Goal: Task Accomplishment & Management: Manage account settings

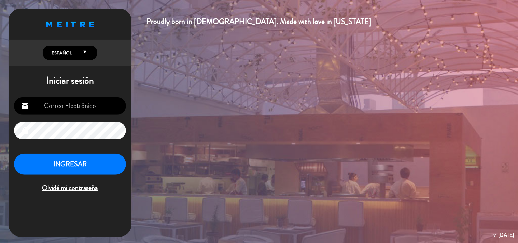
type input "[EMAIL_ADDRESS][DOMAIN_NAME]"
click at [84, 162] on button "INGRESAR" at bounding box center [70, 165] width 112 height 22
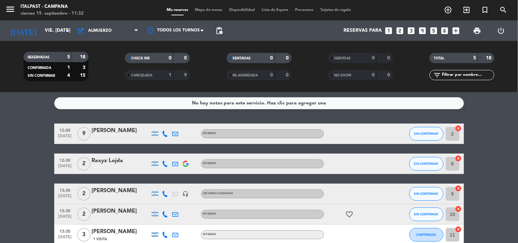
click at [205, 8] on div "Mis reservas Mapa de mesas Disponibilidad Lista de Espera Pre-acceso Tarjetas d…" at bounding box center [259, 10] width 192 height 6
click at [215, 12] on span "Mapa de mesas" at bounding box center [209, 10] width 34 height 4
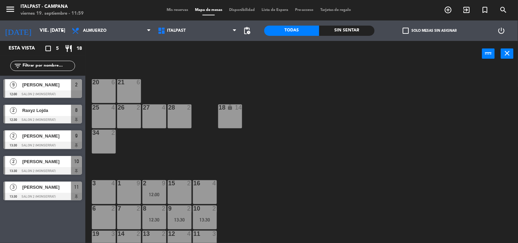
scroll to position [76, 0]
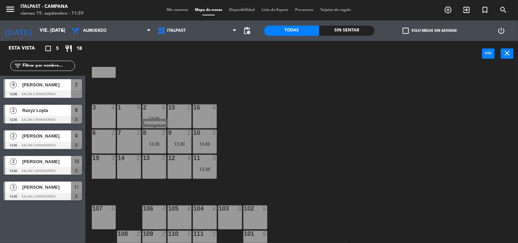
click at [155, 151] on div "8 2 12:30" at bounding box center [154, 142] width 24 height 24
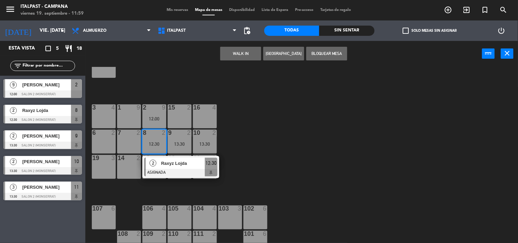
click at [247, 121] on div "20 6 21 6 25 4 26 2 27 4 28 2 18 lock 14 34 2 3 4 1 9 2 9 12:00 15 2 16 4 6 2 7…" at bounding box center [305, 155] width 428 height 177
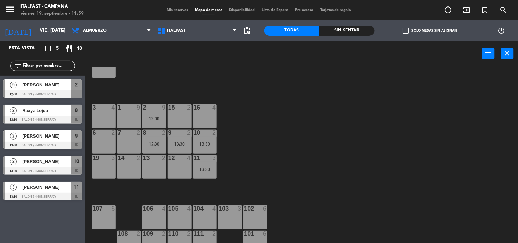
click at [175, 132] on div at bounding box center [179, 133] width 11 height 6
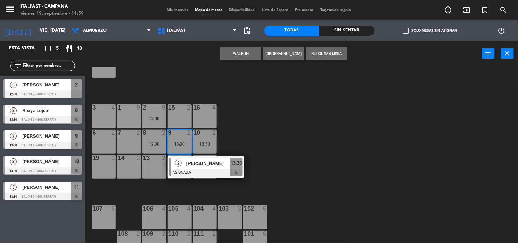
click at [254, 132] on div "20 6 21 6 25 4 26 2 27 4 28 2 18 lock 14 34 2 3 4 1 9 2 9 12:00 15 2 16 4 6 2 7…" at bounding box center [305, 155] width 428 height 177
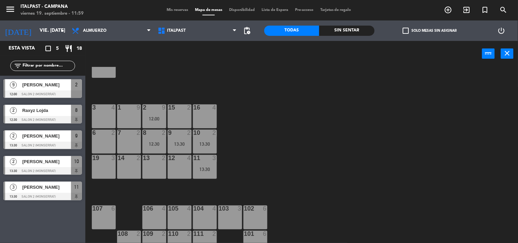
click at [212, 137] on div "10 2 13:30" at bounding box center [205, 142] width 24 height 24
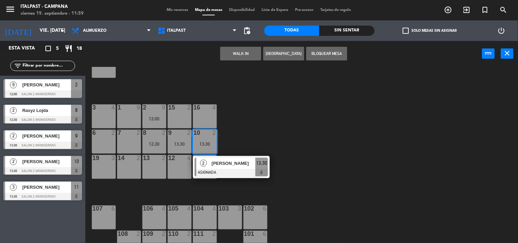
click at [237, 127] on div "20 6 21 6 25 4 26 2 27 4 28 2 18 lock 14 34 2 3 4 1 9 2 9 12:00 15 2 16 4 6 2 7…" at bounding box center [305, 155] width 428 height 177
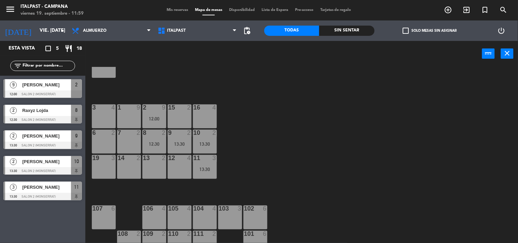
click at [214, 156] on div "3" at bounding box center [215, 158] width 4 height 6
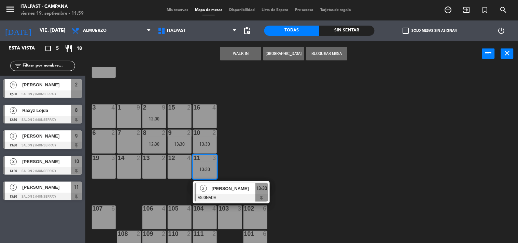
click at [237, 137] on div "20 6 21 6 25 4 26 2 27 4 28 2 18 lock 14 34 2 3 4 1 9 2 9 12:00 15 2 16 4 6 2 7…" at bounding box center [305, 155] width 428 height 177
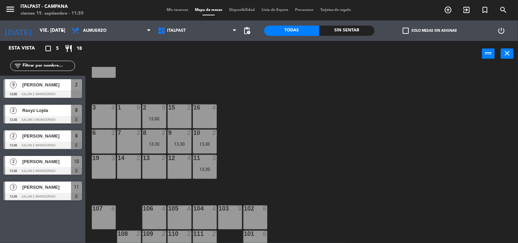
click at [150, 138] on div "8 2 12:30" at bounding box center [154, 142] width 24 height 24
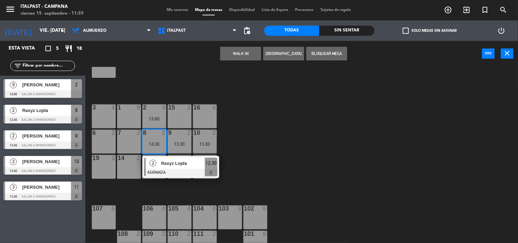
click at [167, 164] on span "Raxyz Lojda" at bounding box center [183, 163] width 44 height 7
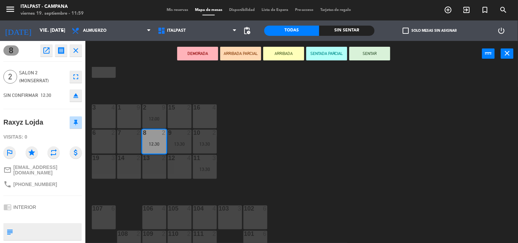
click at [282, 56] on button "ARRIBADA" at bounding box center [283, 54] width 41 height 14
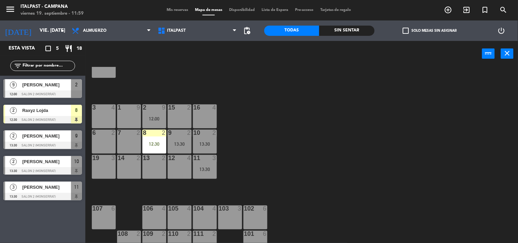
click at [281, 138] on div "20 6 21 6 25 4 26 2 27 4 28 2 18 lock 14 34 2 3 4 1 9 2 9 12:00 15 2 16 4 6 2 7…" at bounding box center [305, 155] width 428 height 177
click at [54, 28] on input "vie. [DATE]" at bounding box center [68, 31] width 65 height 12
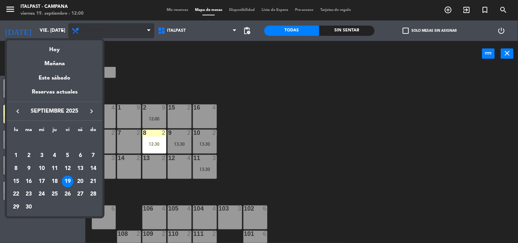
click at [88, 26] on div at bounding box center [259, 121] width 518 height 243
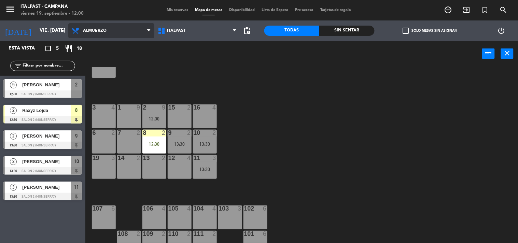
click at [97, 28] on span "Almuerzo" at bounding box center [95, 30] width 24 height 5
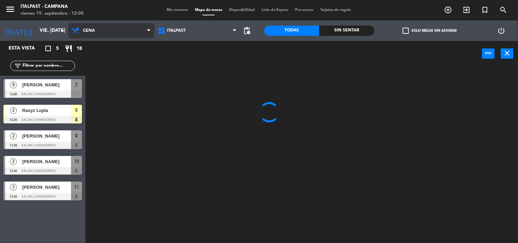
click at [116, 57] on ng-component "menu Italpast - [PERSON_NAME] viernes 19. septiembre - 12:00 Mis reservas Mapa …" at bounding box center [259, 122] width 518 height 244
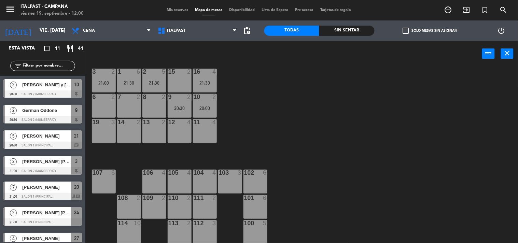
scroll to position [0, 0]
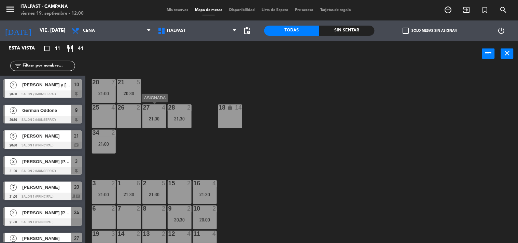
click at [149, 107] on div at bounding box center [154, 108] width 11 height 6
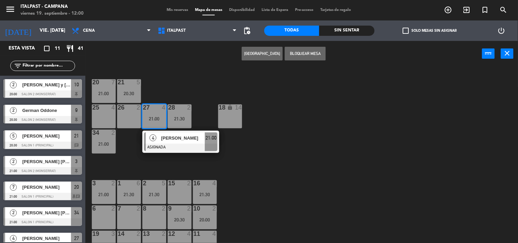
click at [171, 88] on div "20 7 21:00 21 5 20:30 25 4 26 2 27 4 21:00 4 [PERSON_NAME] ASIGNADA 21:00 28 2 …" at bounding box center [305, 155] width 428 height 177
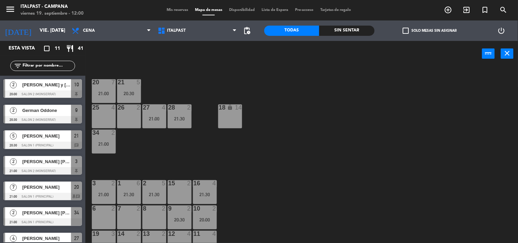
click at [182, 110] on div at bounding box center [179, 108] width 11 height 6
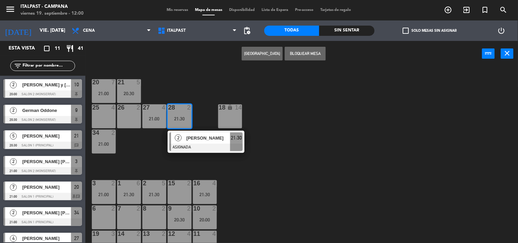
click at [183, 86] on div "20 7 21:00 21 5 20:30 25 4 26 2 27 4 21:00 28 2 21:30 2 [PERSON_NAME] ASIGNADA …" at bounding box center [305, 155] width 428 height 177
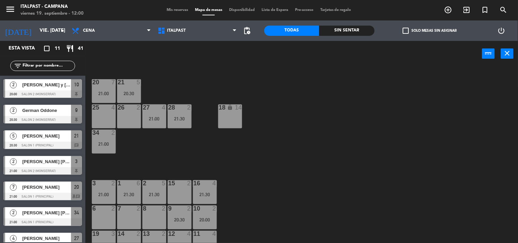
click at [134, 82] on div at bounding box center [128, 82] width 11 height 6
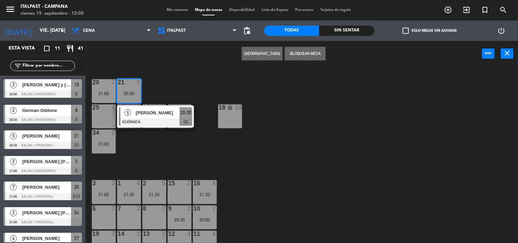
click at [167, 79] on div "20 7 21:00 21 5 20:30 5 [PERSON_NAME] ASIGNADA 20:30 chat 25 4 26 2 27 4 21:00 …" at bounding box center [305, 155] width 428 height 177
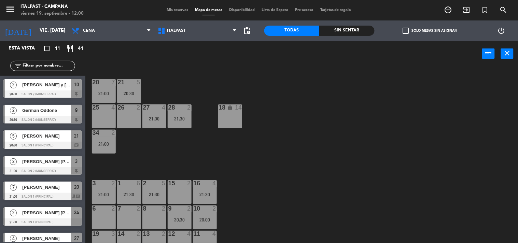
click at [134, 93] on div "20:30" at bounding box center [129, 93] width 24 height 5
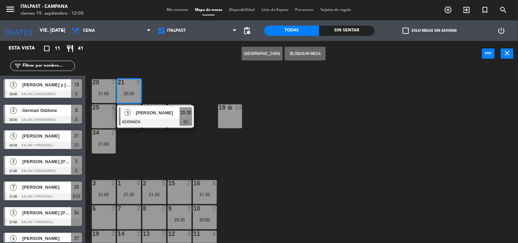
click at [160, 113] on span "[PERSON_NAME]" at bounding box center [158, 112] width 44 height 7
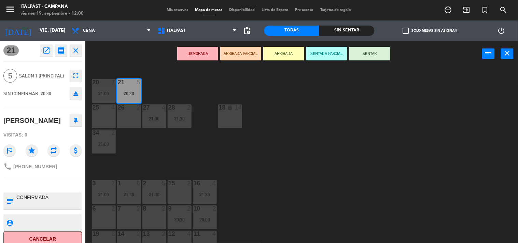
click at [161, 89] on div "20 7 21:00 21 5 20:30 25 4 26 2 27 4 21:00 28 2 21:30 18 lock 14 34 2 21:00 3 2…" at bounding box center [305, 155] width 428 height 177
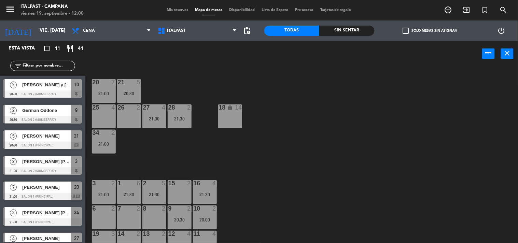
click at [104, 90] on div "20 7 21:00" at bounding box center [104, 91] width 24 height 24
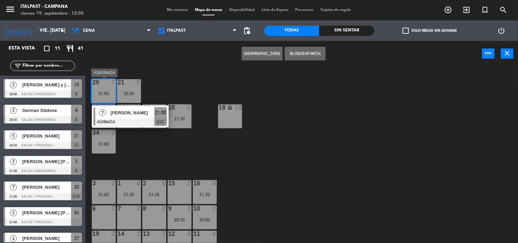
click at [143, 120] on div at bounding box center [130, 123] width 73 height 8
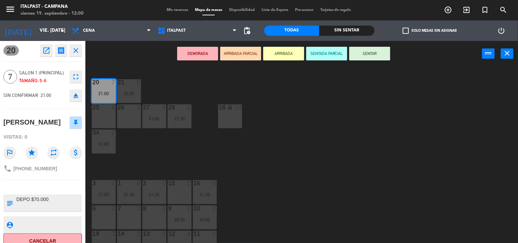
click at [132, 166] on div "20 7 21:00 21 5 20:30 25 4 26 2 27 4 21:00 28 2 21:30 18 lock 14 34 2 21:00 3 2…" at bounding box center [305, 155] width 428 height 177
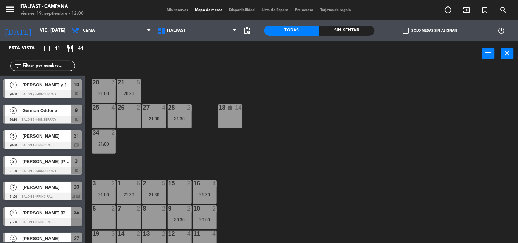
scroll to position [76, 0]
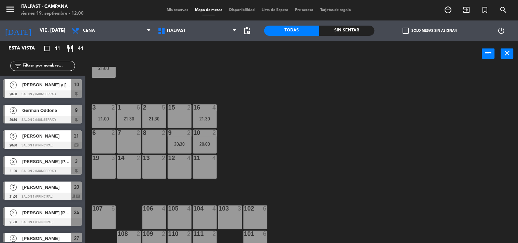
click at [159, 123] on div "2 5 21:30" at bounding box center [154, 117] width 24 height 24
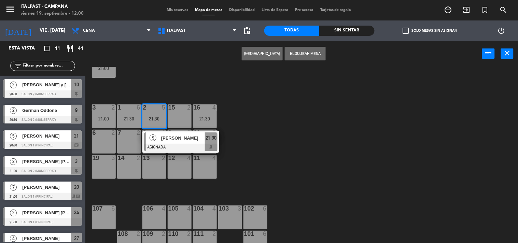
click at [193, 88] on div "20 7 21:00 21 5 20:30 25 4 26 2 27 4 21:00 28 2 21:30 18 lock 14 34 2 21:00 3 2…" at bounding box center [305, 155] width 428 height 177
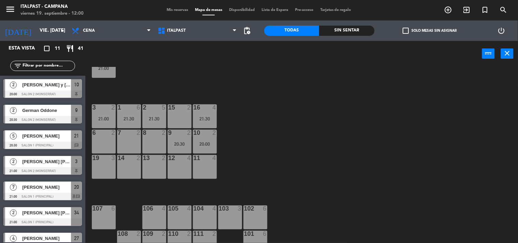
click at [123, 116] on div "21:30" at bounding box center [129, 118] width 24 height 5
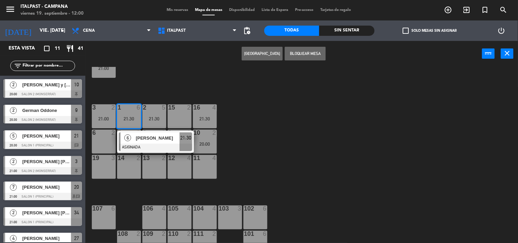
click at [147, 144] on div at bounding box center [155, 148] width 73 height 8
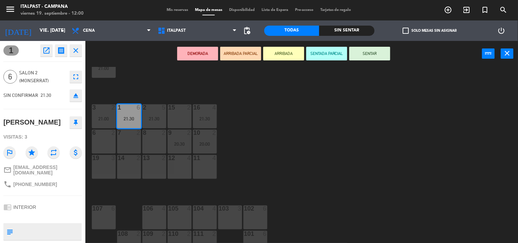
click at [144, 86] on div "20 7 21:00 21 5 20:30 25 4 26 2 27 4 21:00 28 2 21:30 18 lock 14 34 2 21:00 3 2…" at bounding box center [305, 155] width 428 height 177
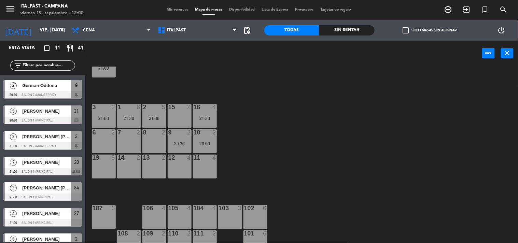
scroll to position [0, 0]
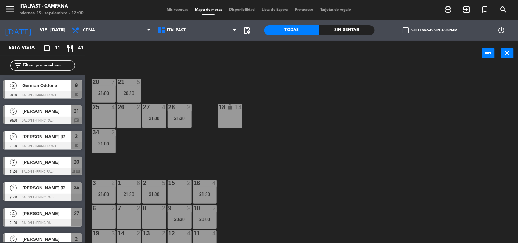
click at [152, 184] on div at bounding box center [154, 183] width 11 height 6
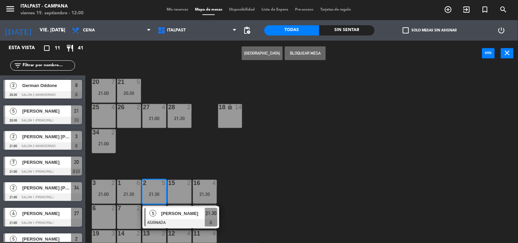
click at [106, 92] on div "21:00" at bounding box center [104, 93] width 24 height 5
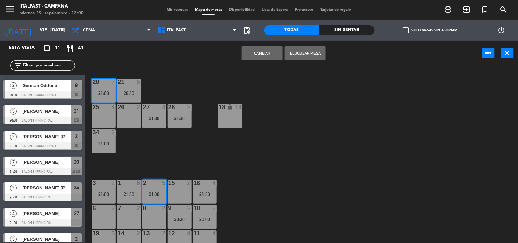
click at [187, 86] on div "20 7 21:00 21 5 20:30 25 4 26 2 27 4 21:00 28 2 21:30 18 lock 14 34 2 21:00 3 2…" at bounding box center [305, 155] width 428 height 177
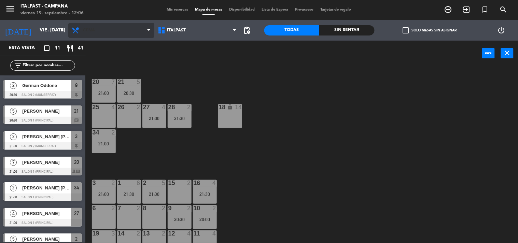
click at [134, 33] on span "Cena" at bounding box center [111, 30] width 86 height 15
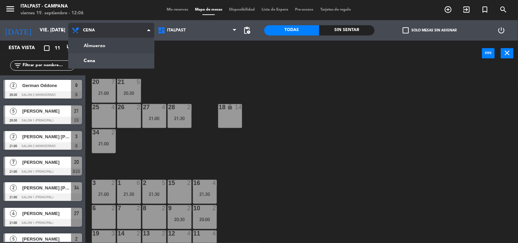
click at [128, 46] on ng-component "menu Italpast - [PERSON_NAME] viernes 19. septiembre - 12:06 Mis reservas Mapa …" at bounding box center [259, 122] width 518 height 244
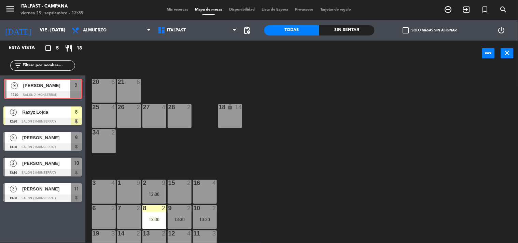
click at [65, 90] on div "9 [PERSON_NAME] 12:00 Salon 2 (Monserrat) 2 9 [PERSON_NAME] 12:00 Salon 2 (Mons…" at bounding box center [42, 90] width 85 height 28
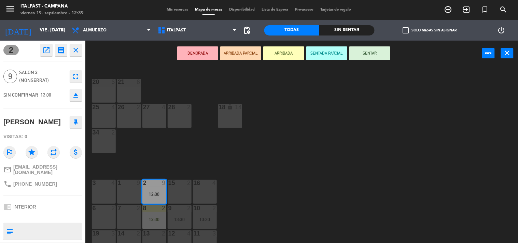
click at [297, 49] on button "ARRIBADA" at bounding box center [283, 53] width 41 height 14
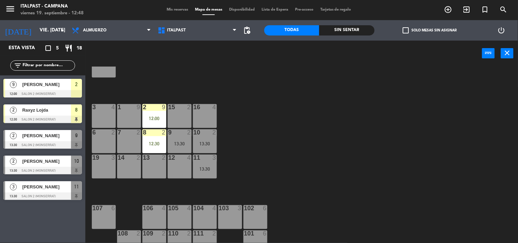
scroll to position [112, 0]
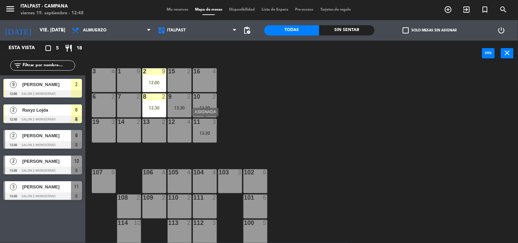
click at [212, 125] on div "11 3 13:30" at bounding box center [205, 131] width 24 height 24
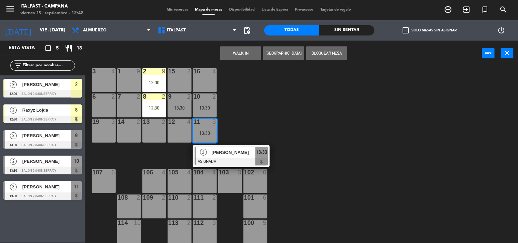
click at [247, 121] on div "20 6 21 6 25 4 26 2 27 4 28 2 18 lock 14 34 2 3 4 1 9 2 9 12:00 15 2 16 4 6 2 7…" at bounding box center [305, 155] width 428 height 177
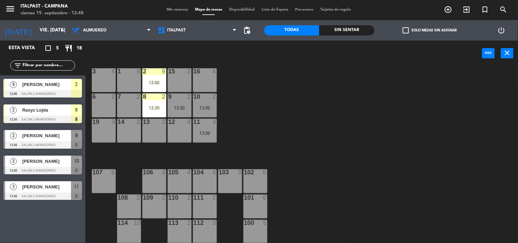
scroll to position [0, 0]
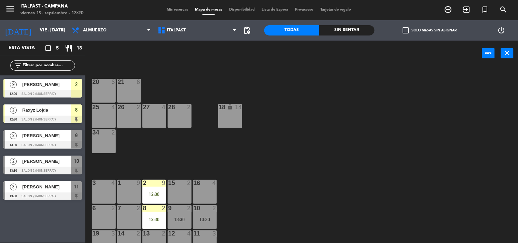
click at [48, 130] on div "[PERSON_NAME]" at bounding box center [47, 135] width 50 height 11
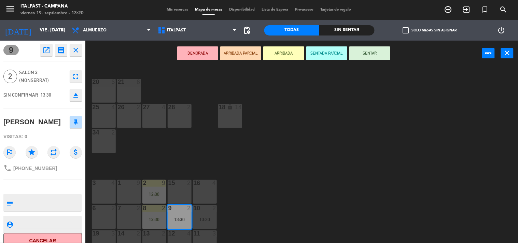
click at [288, 50] on button "ARRIBADA" at bounding box center [283, 53] width 41 height 14
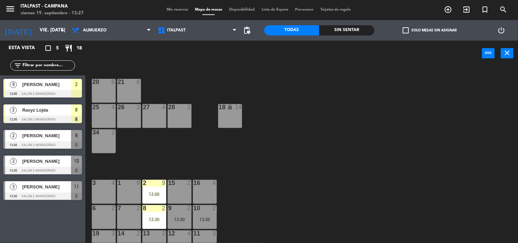
click at [31, 135] on span "[PERSON_NAME]" at bounding box center [46, 135] width 49 height 7
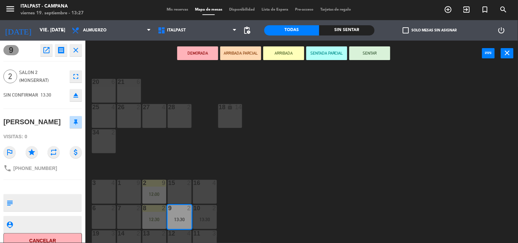
click at [274, 57] on button "ARRIBADA" at bounding box center [283, 53] width 41 height 14
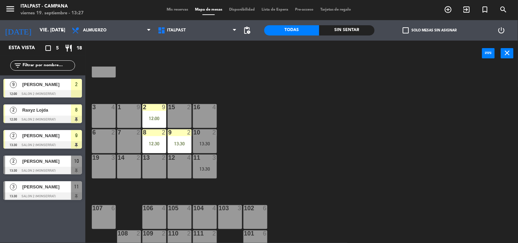
scroll to position [112, 0]
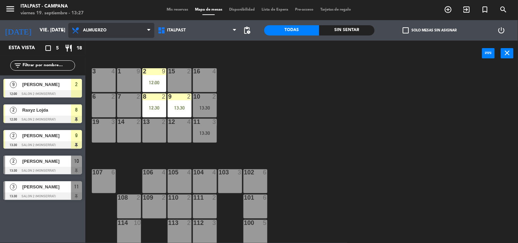
click at [120, 36] on span "Almuerzo" at bounding box center [111, 30] width 86 height 15
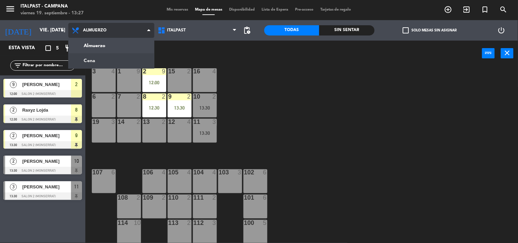
scroll to position [0, 0]
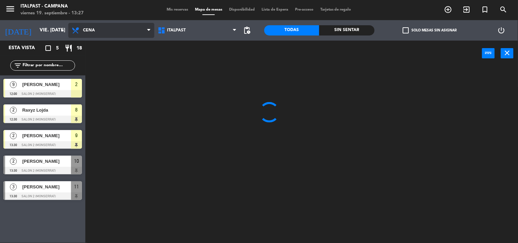
click at [117, 58] on ng-component "menu Italpast - [PERSON_NAME] viernes 19. septiembre - 13:27 Mis reservas Mapa …" at bounding box center [259, 122] width 518 height 244
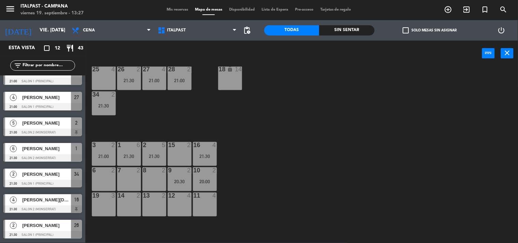
scroll to position [112, 0]
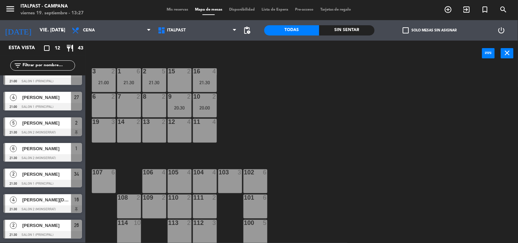
click at [101, 183] on div "107 6" at bounding box center [104, 181] width 24 height 24
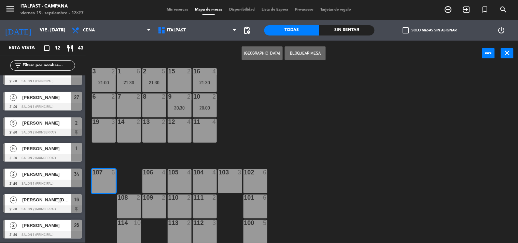
click at [306, 54] on button "Bloquear Mesa" at bounding box center [305, 53] width 41 height 14
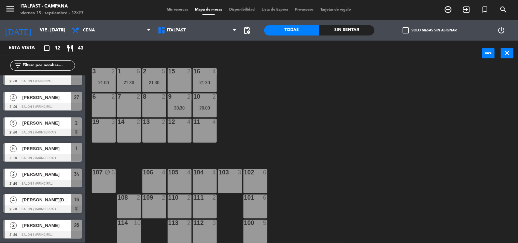
click at [151, 177] on div "106 4" at bounding box center [154, 181] width 24 height 24
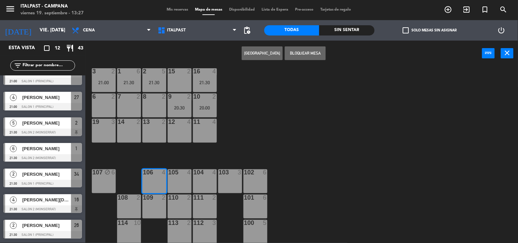
click at [292, 56] on button "Bloquear Mesa" at bounding box center [305, 53] width 41 height 14
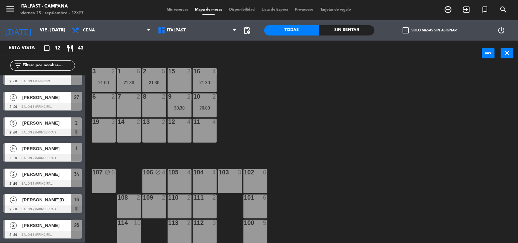
click at [175, 183] on div "105 4" at bounding box center [180, 181] width 24 height 24
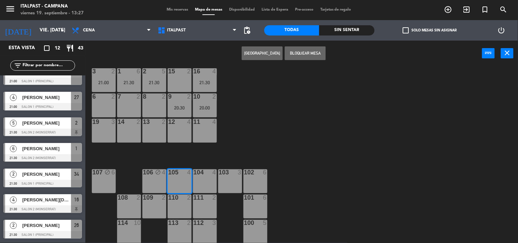
click at [309, 47] on button "Bloquear Mesa" at bounding box center [305, 53] width 41 height 14
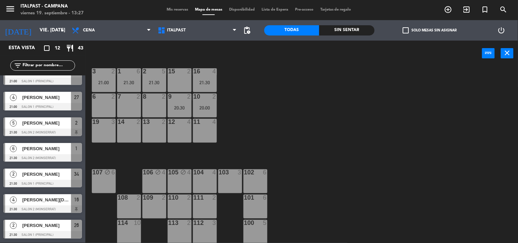
click at [200, 184] on div "104 4" at bounding box center [205, 181] width 24 height 24
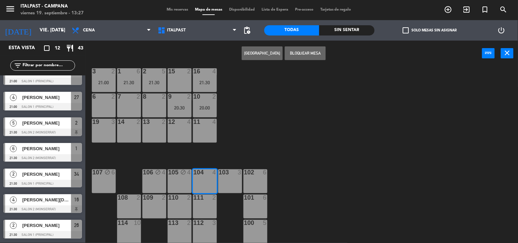
click at [298, 49] on button "Bloquear Mesa" at bounding box center [305, 53] width 41 height 14
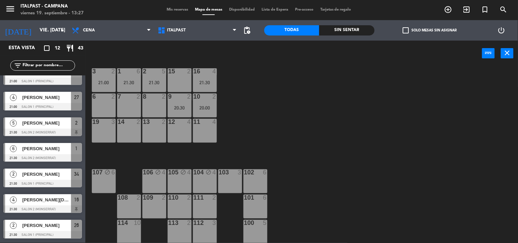
click at [221, 179] on div "103 3" at bounding box center [230, 181] width 24 height 24
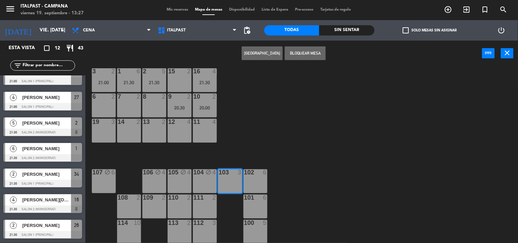
click at [306, 58] on button "Bloquear Mesa" at bounding box center [305, 53] width 41 height 14
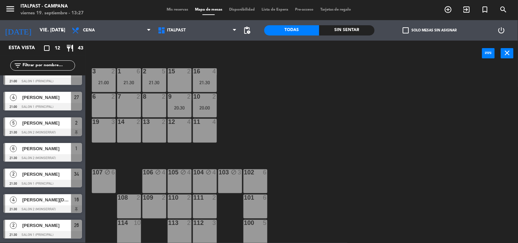
click at [251, 178] on div "102 6" at bounding box center [256, 181] width 24 height 24
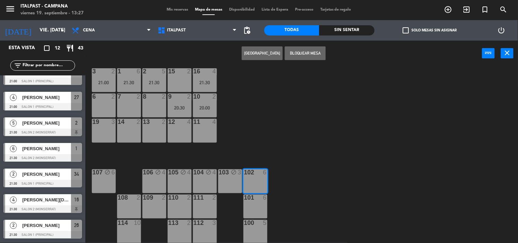
click at [313, 51] on button "Bloquear Mesa" at bounding box center [305, 53] width 41 height 14
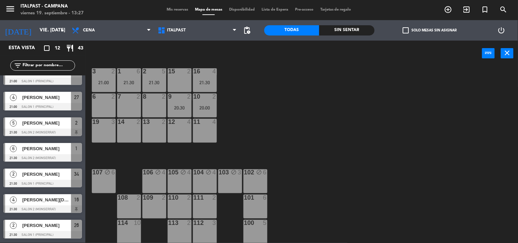
click at [251, 200] on div at bounding box center [255, 198] width 11 height 6
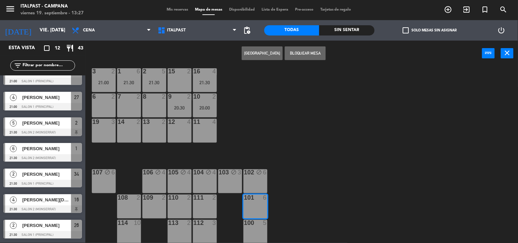
click at [309, 55] on button "Bloquear Mesa" at bounding box center [305, 53] width 41 height 14
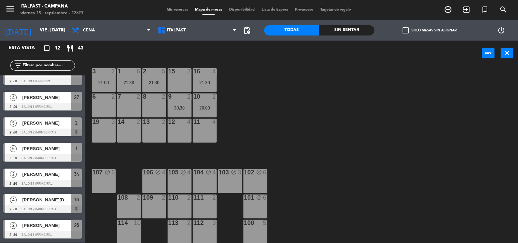
click at [262, 235] on div "100 5" at bounding box center [256, 232] width 24 height 24
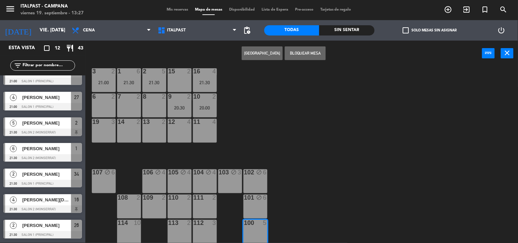
click at [300, 53] on button "Bloquear Mesa" at bounding box center [305, 53] width 41 height 14
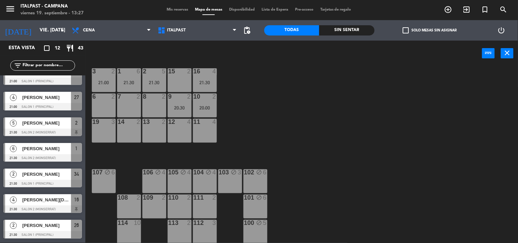
click at [201, 227] on div "112 3" at bounding box center [205, 232] width 24 height 24
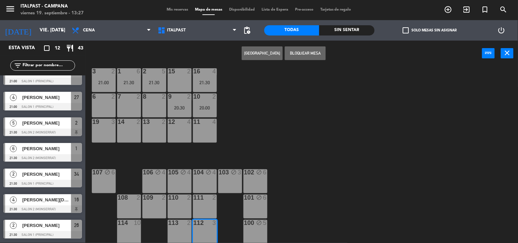
click at [308, 54] on button "Bloquear Mesa" at bounding box center [305, 53] width 41 height 14
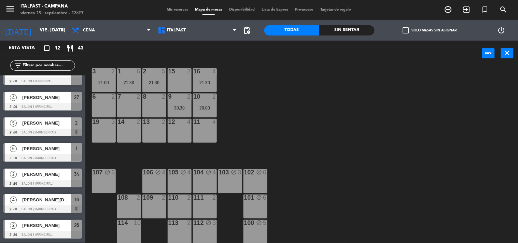
click at [202, 201] on div "111 2" at bounding box center [205, 207] width 24 height 24
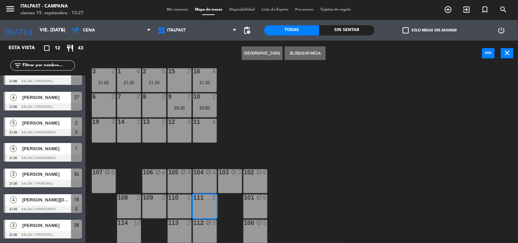
click at [305, 49] on button "Bloquear Mesa" at bounding box center [305, 53] width 41 height 14
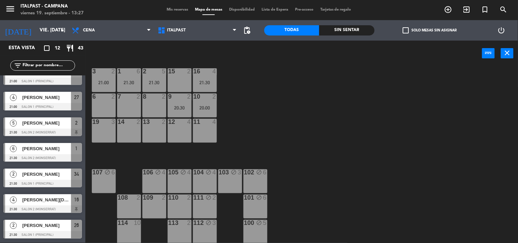
click at [182, 195] on div at bounding box center [179, 198] width 11 height 6
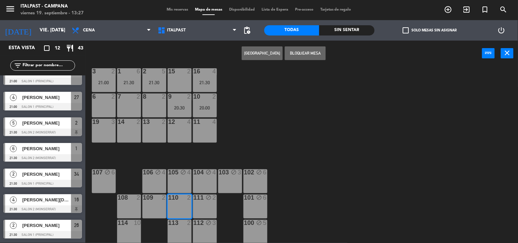
click at [301, 52] on button "Bloquear Mesa" at bounding box center [305, 53] width 41 height 14
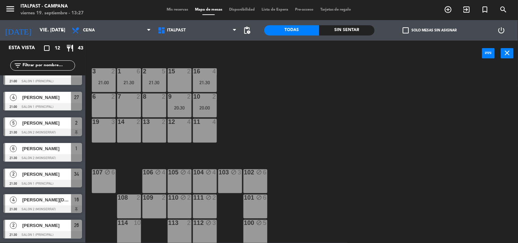
click at [183, 231] on div "113 2" at bounding box center [180, 232] width 24 height 24
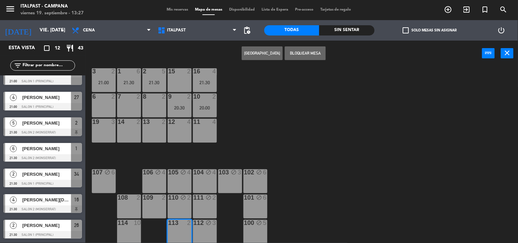
click at [319, 55] on button "Bloquear Mesa" at bounding box center [305, 53] width 41 height 14
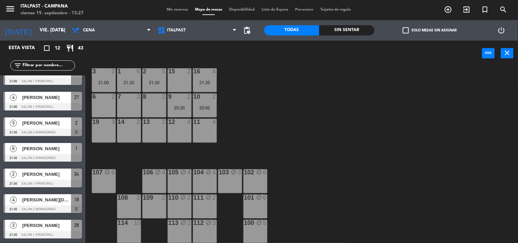
click at [150, 200] on div at bounding box center [154, 198] width 11 height 6
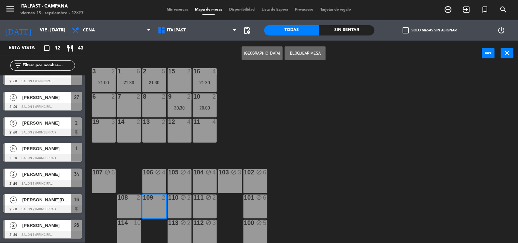
click at [298, 47] on button "Bloquear Mesa" at bounding box center [305, 53] width 41 height 14
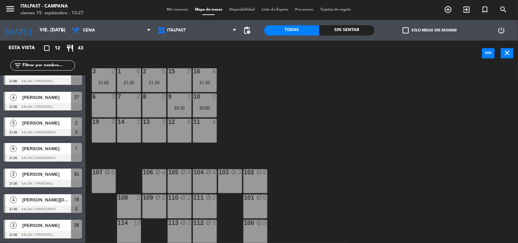
click at [135, 201] on div "108 2" at bounding box center [129, 198] width 24 height 7
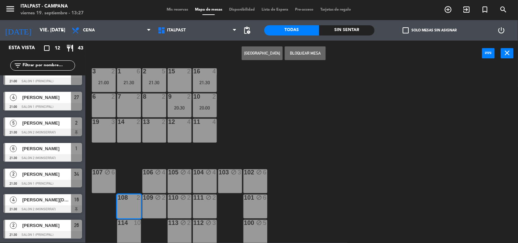
click at [309, 58] on button "Bloquear Mesa" at bounding box center [305, 53] width 41 height 14
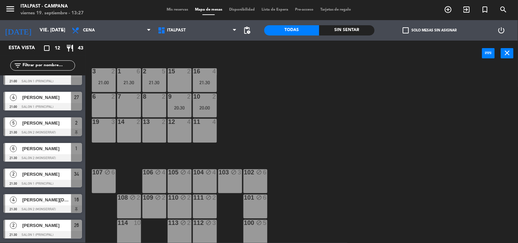
click at [128, 223] on div at bounding box center [128, 223] width 11 height 6
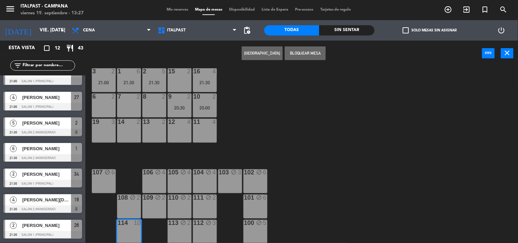
click at [305, 50] on button "Bloquear Mesa" at bounding box center [305, 53] width 41 height 14
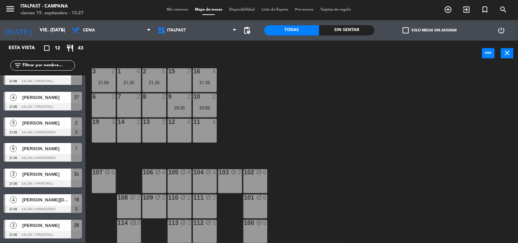
scroll to position [74, 0]
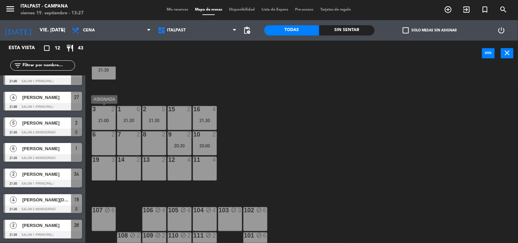
click at [106, 119] on div "21:00" at bounding box center [104, 120] width 24 height 5
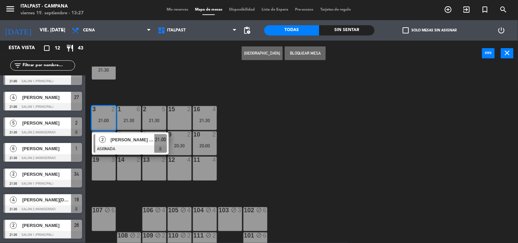
click at [309, 152] on div "20 7 21:00 21 5 20:30 25 4 26 2 21:30 27 4 21:00 28 2 21:00 18 lock 14 34 2 21:…" at bounding box center [305, 155] width 428 height 177
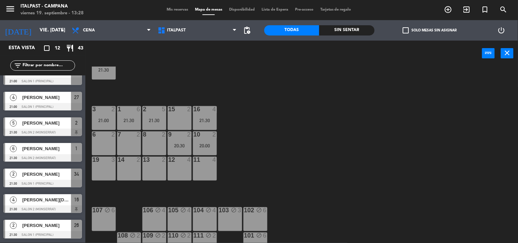
click at [100, 117] on div "3 2 21:00" at bounding box center [104, 118] width 24 height 24
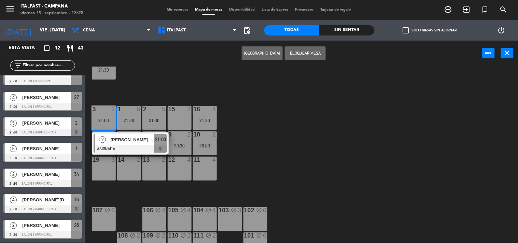
click at [294, 150] on div "20 7 21:00 21 5 20:30 25 4 26 2 21:30 27 4 21:00 28 2 21:00 18 lock 14 34 2 21:…" at bounding box center [305, 155] width 428 height 177
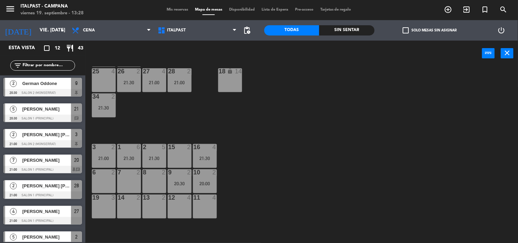
scroll to position [0, 0]
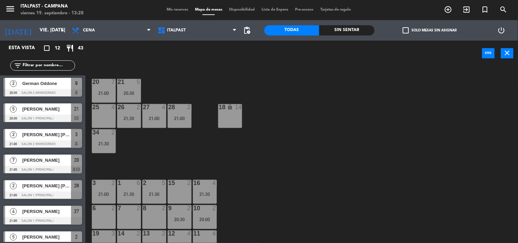
click at [105, 94] on div "21:00" at bounding box center [104, 93] width 24 height 5
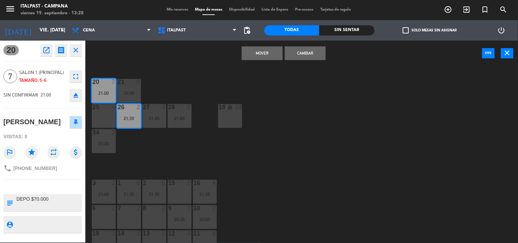
click at [76, 51] on icon "close" at bounding box center [76, 50] width 8 height 8
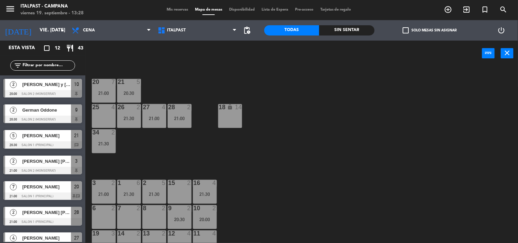
click at [159, 186] on div at bounding box center [154, 183] width 11 height 6
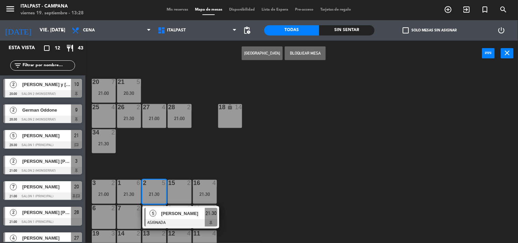
click at [375, 178] on div "20 7 21:00 21 5 20:30 25 4 26 2 21:30 27 4 21:00 28 2 21:00 18 lock 14 34 2 21:…" at bounding box center [305, 155] width 428 height 177
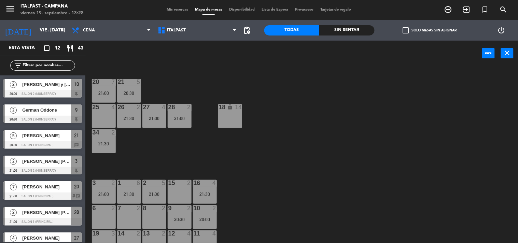
click at [163, 186] on div "15" at bounding box center [168, 183] width 11 height 6
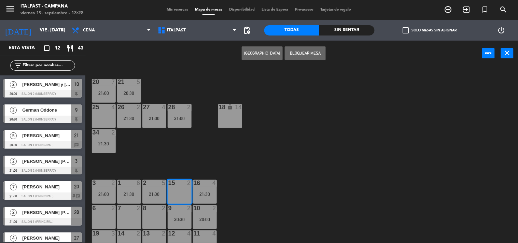
click at [108, 94] on div "21:00" at bounding box center [104, 93] width 24 height 5
click at [152, 200] on div "2 5 21:30" at bounding box center [154, 192] width 24 height 24
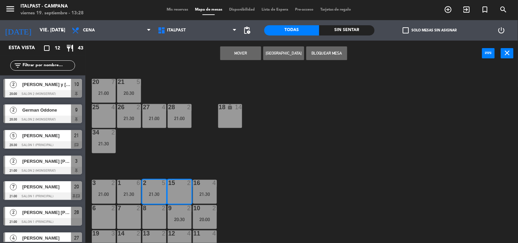
click at [104, 89] on div "20 7 21:00" at bounding box center [104, 91] width 24 height 24
click at [103, 93] on div "21:00" at bounding box center [104, 93] width 24 height 5
click at [343, 228] on div "20 7 21:00 21 5 20:30 25 4 26 2 21:30 27 4 21:00 28 2 21:00 18 lock 14 34 2 21:…" at bounding box center [305, 155] width 428 height 177
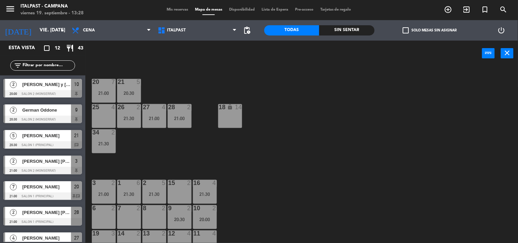
click at [157, 188] on div "2 5 21:30" at bounding box center [154, 192] width 24 height 24
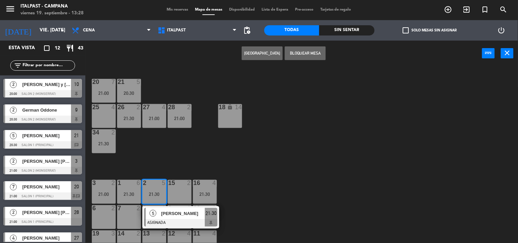
click at [108, 87] on div "20 7 21:00" at bounding box center [104, 91] width 24 height 24
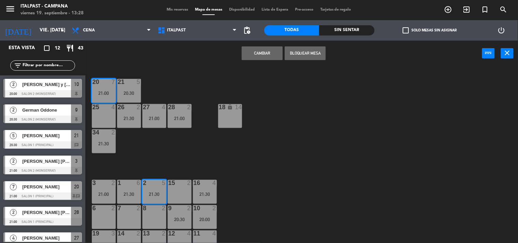
click at [261, 54] on button "Cambiar" at bounding box center [262, 53] width 41 height 14
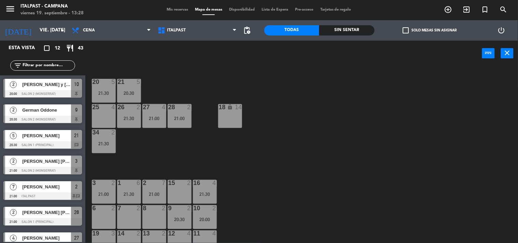
scroll to position [38, 0]
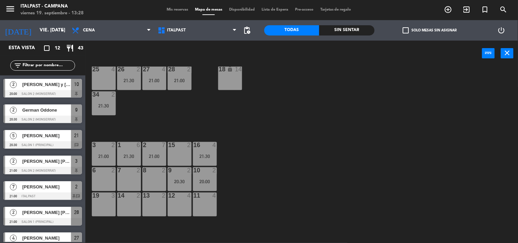
click at [101, 149] on div "3 2 21:00" at bounding box center [104, 154] width 24 height 24
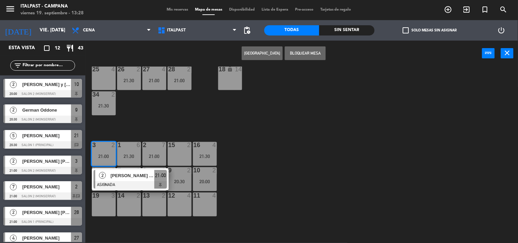
click at [344, 196] on div "20 5 21:30 21 5 20:30 25 4 26 2 21:30 27 4 21:00 28 2 21:00 18 lock 14 34 2 21:…" at bounding box center [305, 155] width 428 height 177
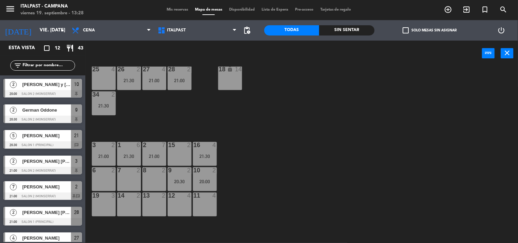
click at [115, 156] on div "21:00" at bounding box center [104, 156] width 24 height 5
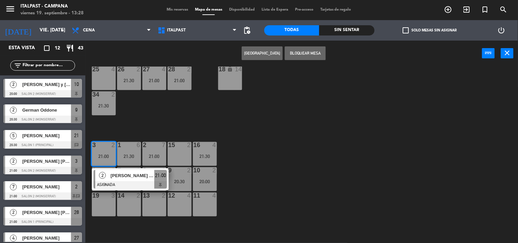
click at [299, 202] on div "20 5 21:30 21 5 20:30 25 4 26 2 21:30 27 4 21:00 28 2 21:00 18 lock 14 34 2 21:…" at bounding box center [305, 155] width 428 height 177
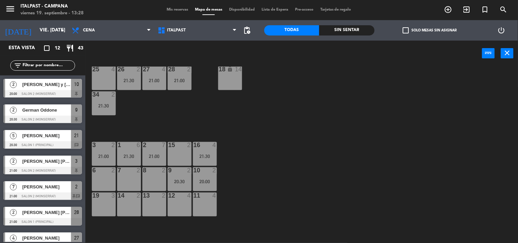
click at [152, 180] on div "8 2" at bounding box center [154, 179] width 24 height 24
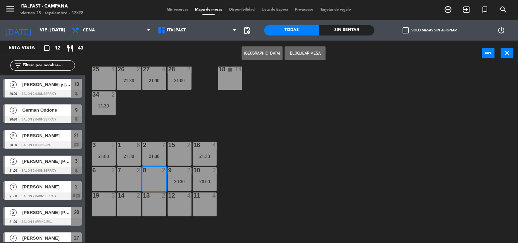
click at [100, 154] on div "21:00" at bounding box center [104, 156] width 24 height 5
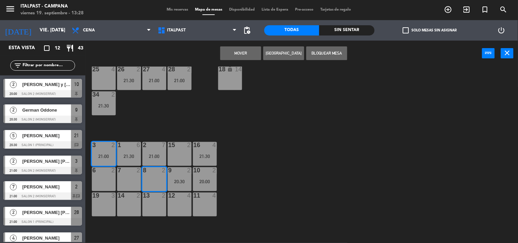
click at [248, 54] on button "Mover" at bounding box center [240, 53] width 41 height 14
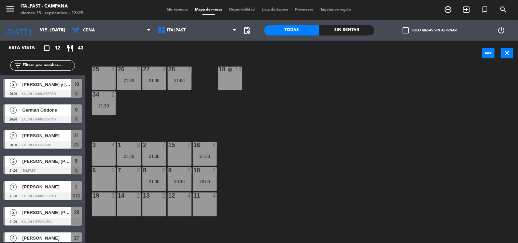
scroll to position [0, 0]
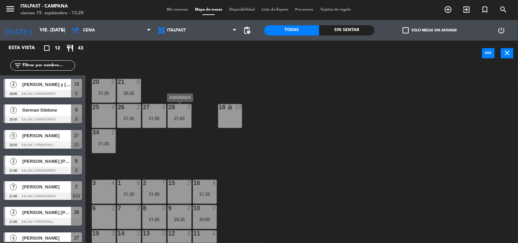
click at [169, 113] on div "28 2 21:00" at bounding box center [180, 116] width 24 height 24
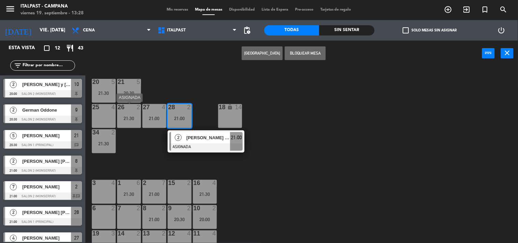
click at [111, 108] on div "4" at bounding box center [114, 107] width 11 height 6
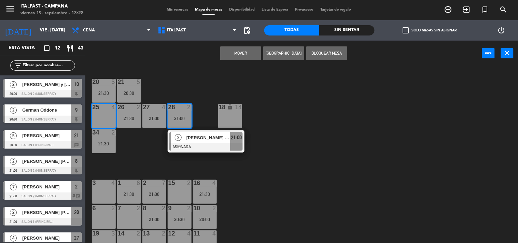
click at [146, 159] on div "20 5 21:30 21 5 20:30 25 4 26 2 21:30 27 4 21:00 28 2 21:00 2 [PERSON_NAME] [PE…" at bounding box center [305, 155] width 428 height 177
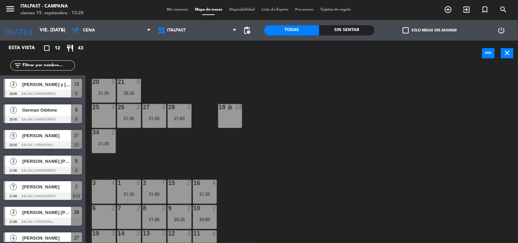
click at [175, 120] on div "21:00" at bounding box center [180, 118] width 24 height 5
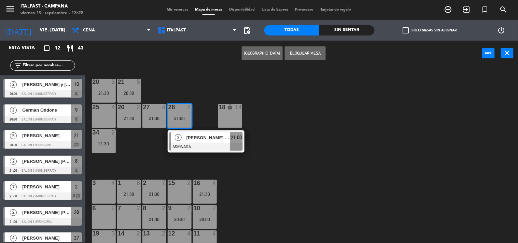
click at [129, 217] on div "7 2" at bounding box center [129, 217] width 24 height 24
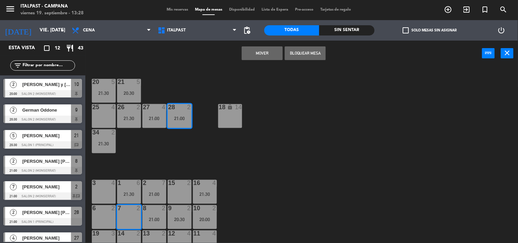
click at [251, 54] on button "Mover" at bounding box center [262, 53] width 41 height 14
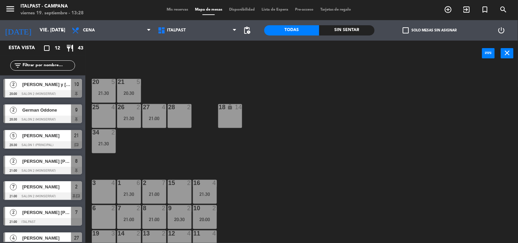
scroll to position [76, 0]
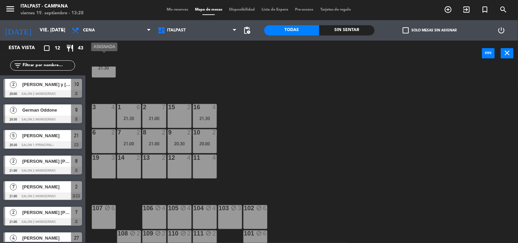
click at [105, 69] on div "21:30" at bounding box center [104, 68] width 24 height 5
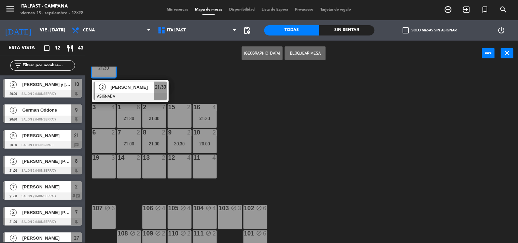
click at [108, 140] on div "6 2" at bounding box center [104, 141] width 24 height 24
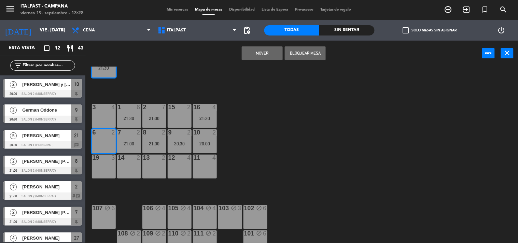
click at [261, 50] on button "Mover" at bounding box center [262, 53] width 41 height 14
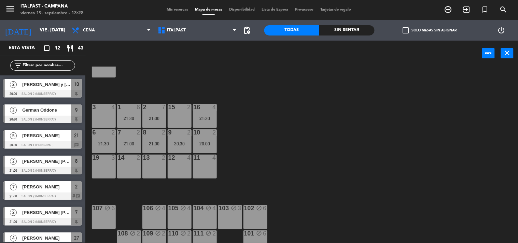
scroll to position [112, 0]
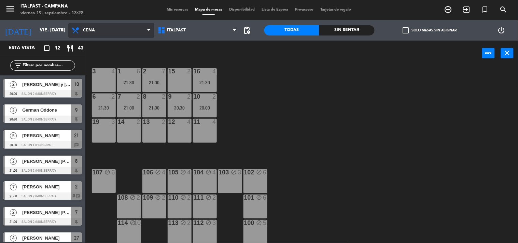
click at [117, 27] on span "Cena" at bounding box center [111, 30] width 86 height 15
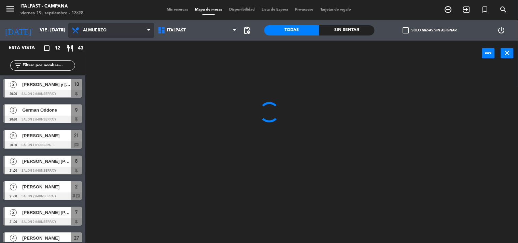
scroll to position [0, 0]
click at [109, 45] on ng-component "menu Italpast - [PERSON_NAME] viernes 19. septiembre - 13:28 Mis reservas Mapa …" at bounding box center [259, 122] width 518 height 244
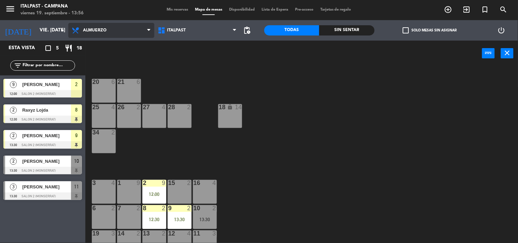
click at [81, 35] on span "Almuerzo" at bounding box center [111, 30] width 86 height 15
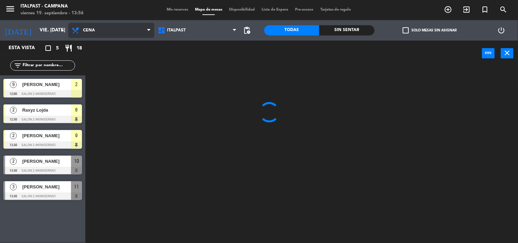
click at [107, 62] on ng-component "menu Italpast - [PERSON_NAME] viernes 19. septiembre - 13:56 Mis reservas Mapa …" at bounding box center [259, 122] width 518 height 244
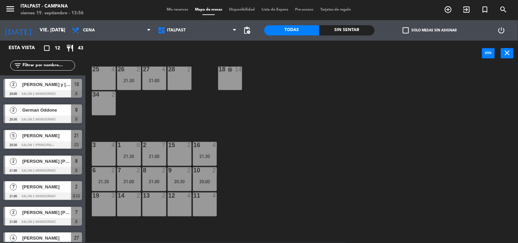
scroll to position [76, 0]
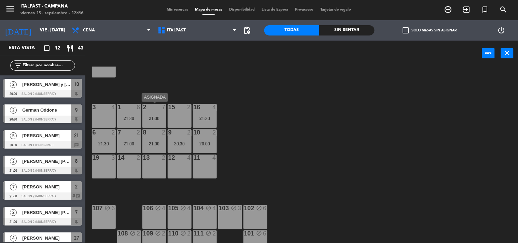
click at [155, 122] on div "2 7 21:00" at bounding box center [154, 116] width 24 height 24
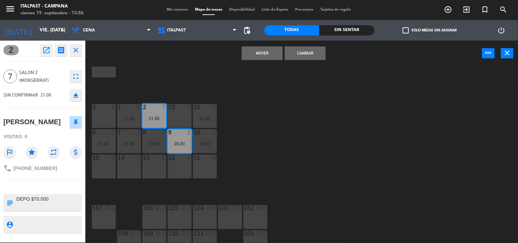
click at [179, 74] on div "20 5 21:30 21 5 20:30 25 4 26 2 21:30 27 4 21:00 28 2 18 lock 14 34 2 3 4 1 6 2…" at bounding box center [305, 155] width 428 height 177
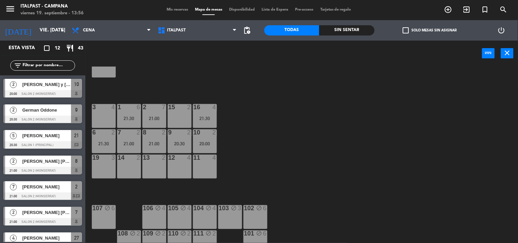
click at [203, 114] on div "16 4 21:30" at bounding box center [205, 116] width 24 height 24
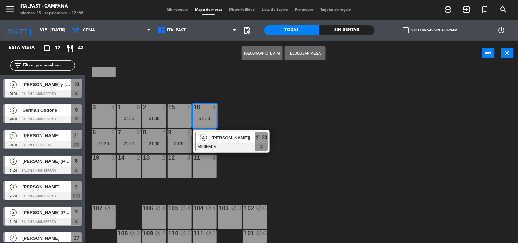
click at [235, 146] on div "4 [PERSON_NAME][DATE] ASIGNADA 21:30" at bounding box center [231, 142] width 87 height 22
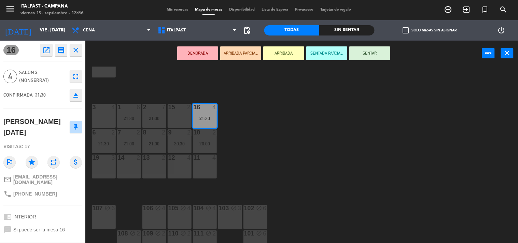
click at [233, 125] on div "20 5 21:30 21 5 20:30 25 4 26 2 21:30 27 4 21:00 28 2 18 lock 14 34 2 3 4 1 6 2…" at bounding box center [305, 155] width 428 height 177
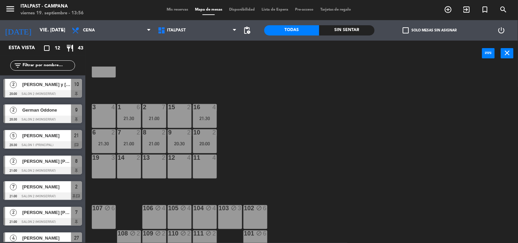
scroll to position [59, 0]
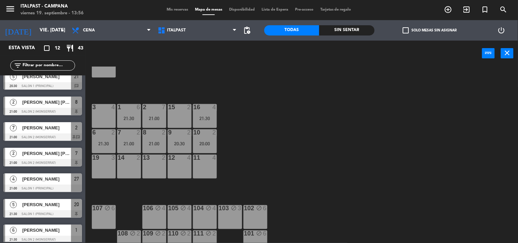
click at [214, 115] on div "16 4 21:30" at bounding box center [205, 116] width 24 height 24
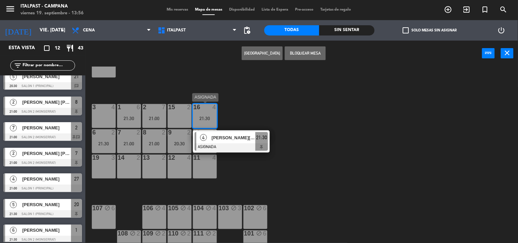
click at [224, 132] on div "[PERSON_NAME][DATE]" at bounding box center [233, 137] width 44 height 11
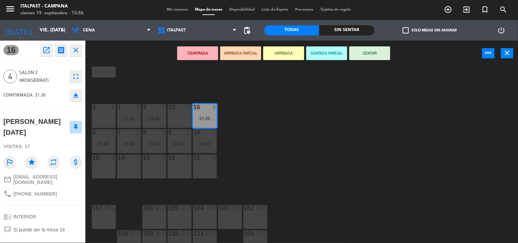
scroll to position [38, 0]
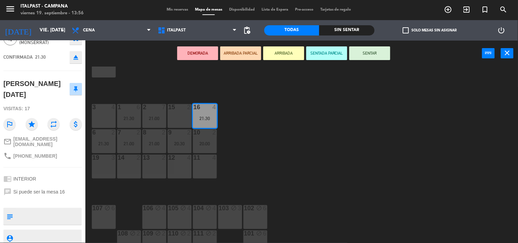
click at [36, 209] on textarea at bounding box center [48, 216] width 65 height 14
type textarea "No mover"
click at [12, 213] on icon "subject" at bounding box center [10, 217] width 8 height 8
click at [10, 213] on icon "subject" at bounding box center [10, 217] width 8 height 8
click at [94, 191] on div "20 5 21:30 21 5 20:30 25 4 26 2 21:30 27 4 21:00 28 2 18 lock 14 34 2 3 4 1 6 2…" at bounding box center [305, 155] width 428 height 177
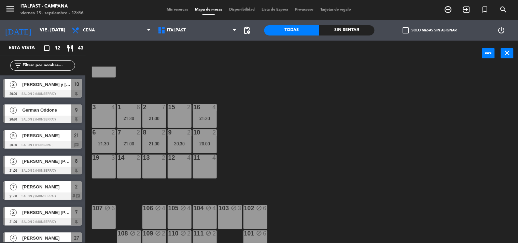
scroll to position [59, 0]
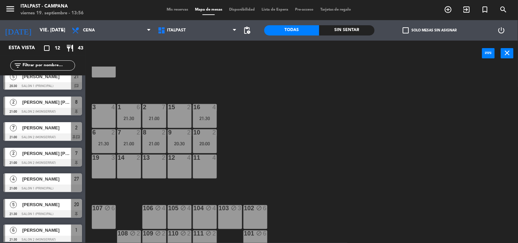
click at [207, 116] on div "21:30" at bounding box center [205, 118] width 24 height 5
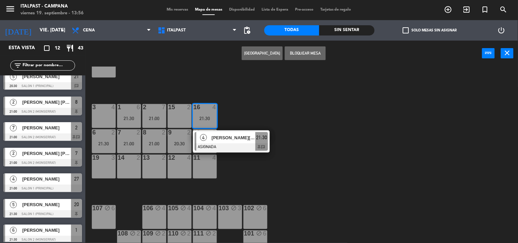
click at [219, 133] on div "[PERSON_NAME][DATE]" at bounding box center [233, 137] width 44 height 11
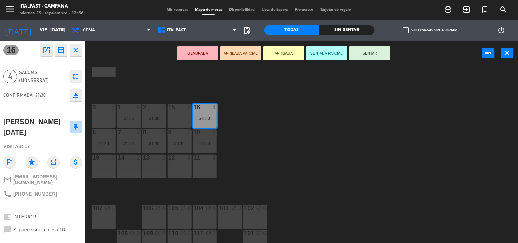
scroll to position [48, 0]
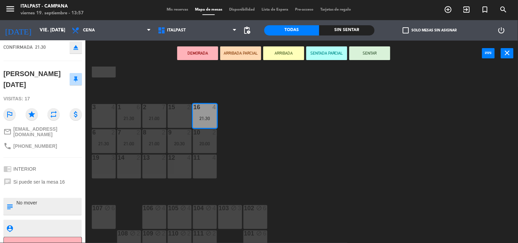
click at [105, 186] on div "20 5 21:30 21 5 20:30 25 4 26 2 21:30 27 4 21:00 28 2 18 lock 14 34 2 3 4 1 6 2…" at bounding box center [305, 155] width 428 height 177
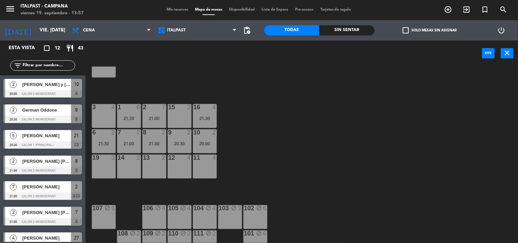
scroll to position [59, 0]
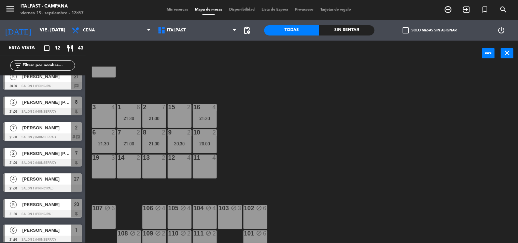
click at [107, 142] on div "21:30" at bounding box center [104, 143] width 24 height 5
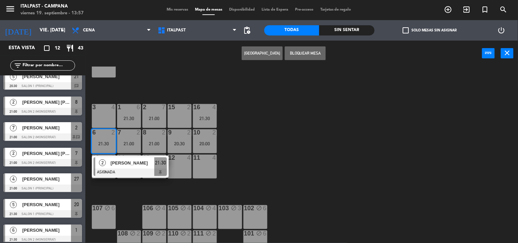
click at [119, 160] on span "[PERSON_NAME]" at bounding box center [133, 163] width 44 height 7
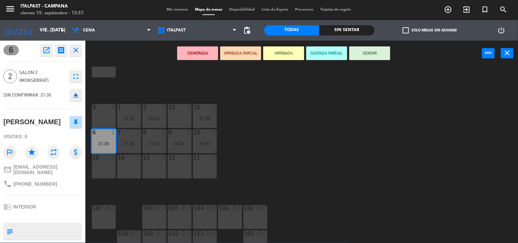
click at [111, 203] on div "20 5 21:30 21 5 20:30 25 4 26 2 21:30 27 4 21:00 28 2 18 lock 14 34 2 3 4 1 6 2…" at bounding box center [305, 155] width 428 height 177
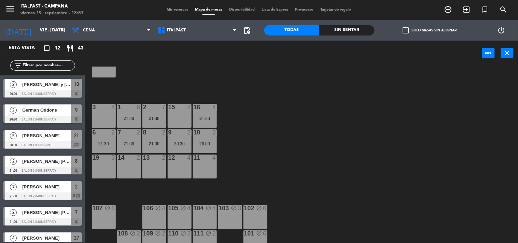
scroll to position [33, 0]
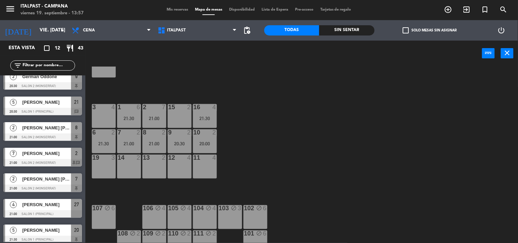
click at [135, 142] on div "21:00" at bounding box center [129, 143] width 24 height 5
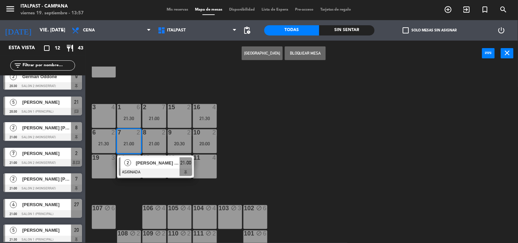
click at [136, 169] on div at bounding box center [155, 173] width 73 height 8
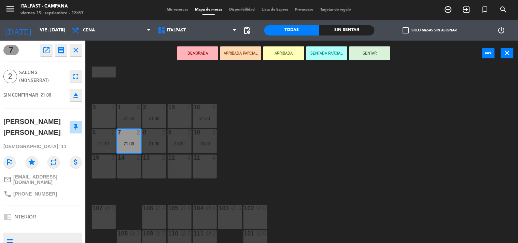
click at [127, 193] on div "20 5 21:30 21 5 20:30 25 4 26 2 21:30 27 4 21:00 28 2 18 lock 14 34 2 3 4 1 6 2…" at bounding box center [305, 155] width 428 height 177
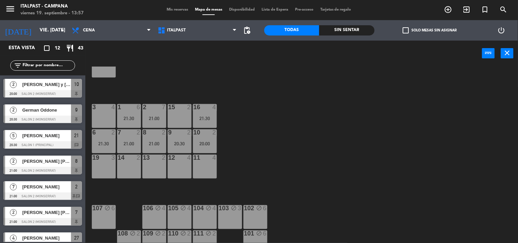
click at [156, 140] on div "8 2 21:00" at bounding box center [154, 141] width 24 height 24
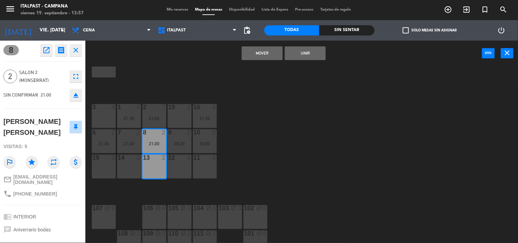
click at [130, 195] on div "20 5 21:30 21 5 20:30 25 4 26 2 21:30 27 4 21:00 28 2 18 lock 14 34 2 3 4 1 6 2…" at bounding box center [305, 155] width 428 height 177
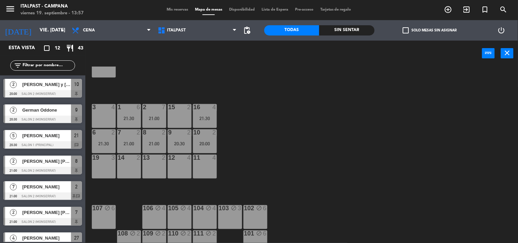
click at [147, 135] on div "8" at bounding box center [142, 132] width 11 height 6
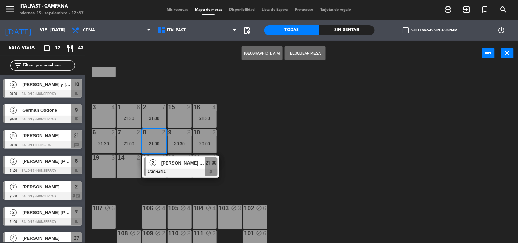
click at [151, 161] on span "2" at bounding box center [153, 163] width 7 height 7
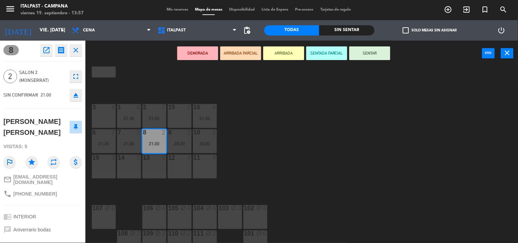
click at [103, 111] on div "3 4" at bounding box center [104, 116] width 24 height 24
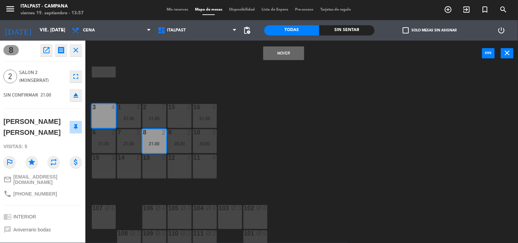
drag, startPoint x: 286, startPoint y: 57, endPoint x: 279, endPoint y: 59, distance: 7.8
click at [286, 56] on button "Mover" at bounding box center [283, 53] width 41 height 14
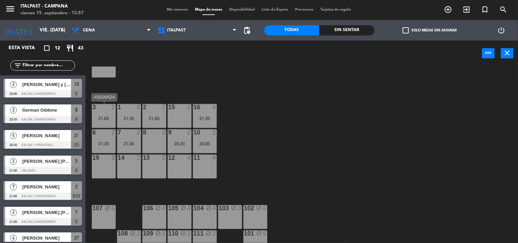
click at [105, 118] on div "21:00" at bounding box center [104, 118] width 24 height 5
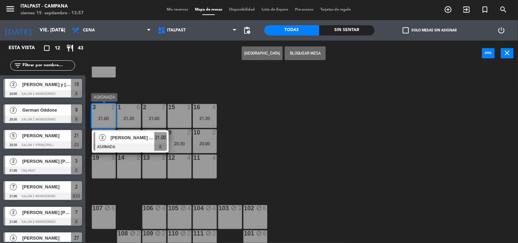
click at [120, 138] on span "[PERSON_NAME] [PERSON_NAME]" at bounding box center [133, 137] width 44 height 7
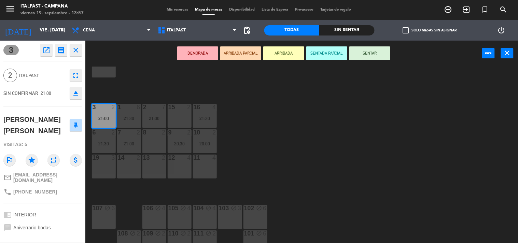
type textarea "No mover por favor"
click at [111, 190] on div "20 5 21:30 21 5 20:30 25 4 26 2 21:30 27 4 21:00 28 2 18 lock 14 34 2 3 2 21:00…" at bounding box center [305, 155] width 428 height 177
